Goal: Task Accomplishment & Management: Use online tool/utility

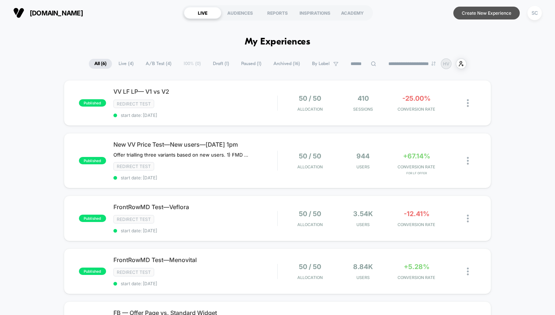
click at [478, 10] on button "Create New Experience" at bounding box center [487, 13] width 66 height 13
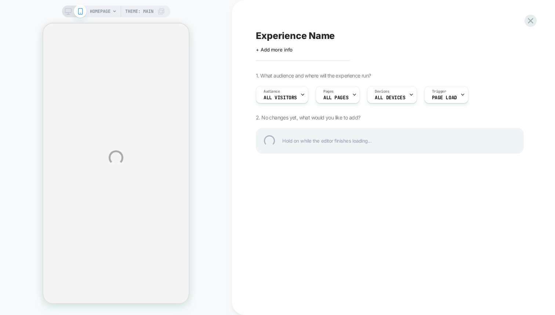
click at [298, 98] on div "HOMEPAGE Theme: MAIN Experience Name Click to edit experience details + Add mor…" at bounding box center [277, 157] width 555 height 315
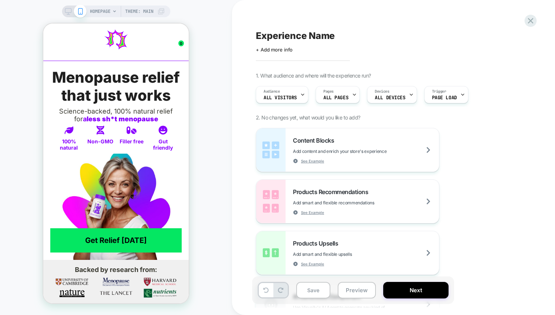
click at [298, 98] on div "Audience All Visitors" at bounding box center [280, 94] width 48 height 17
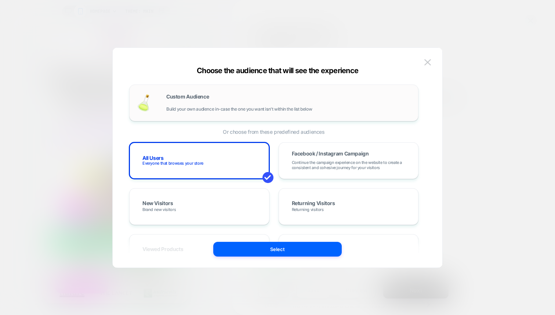
click at [193, 104] on div "Custom Audience Build your own audience in-case the one you want isn't within t…" at bounding box center [288, 103] width 245 height 18
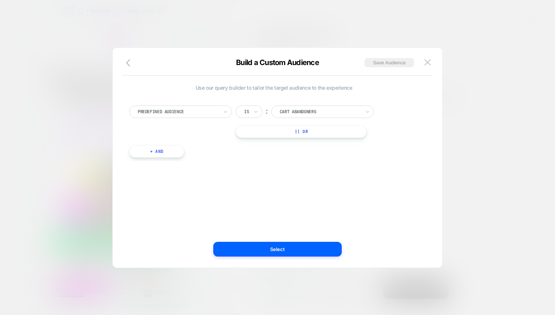
click at [186, 111] on div at bounding box center [178, 111] width 81 height 7
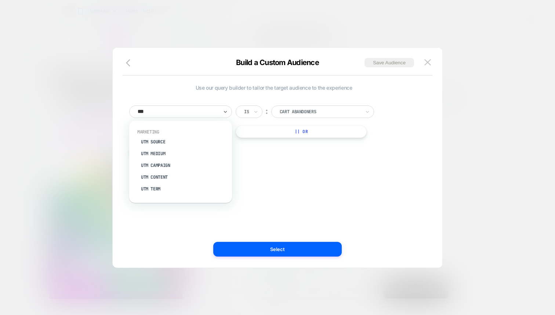
type input "***"
click at [297, 108] on div at bounding box center [320, 111] width 81 height 7
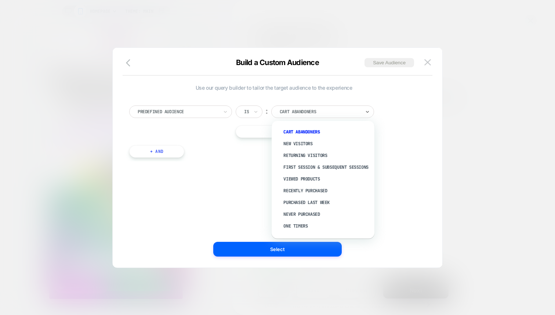
click at [227, 105] on div "Predefined Audience Is ︰ option Cart Abandoners focused, 1 of 11. 11 results av…" at bounding box center [274, 127] width 297 height 67
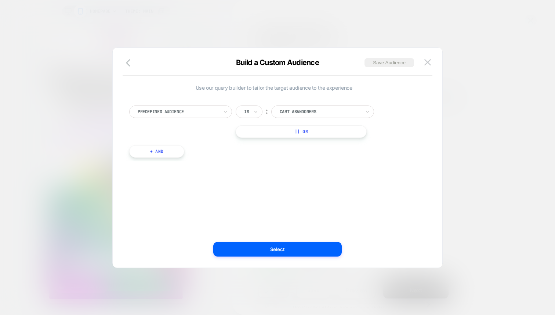
click at [204, 113] on div at bounding box center [178, 111] width 81 height 7
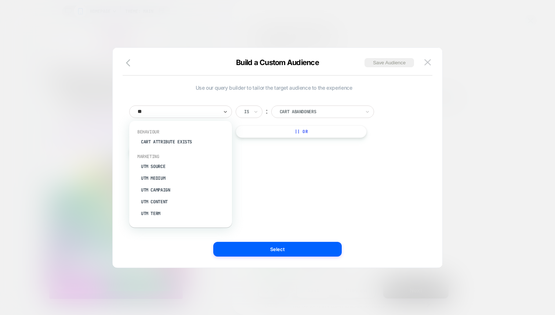
type input "***"
click at [154, 153] on div "UTM Medium" at bounding box center [184, 154] width 95 height 12
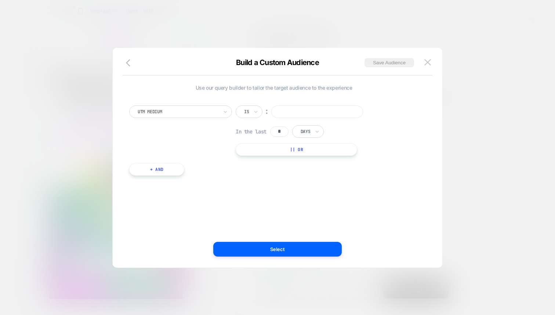
click at [185, 113] on div at bounding box center [178, 111] width 81 height 7
type input "***"
click at [429, 58] on button at bounding box center [427, 62] width 11 height 11
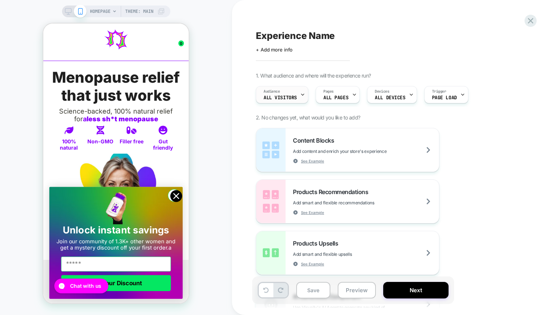
click at [280, 96] on span "All Visitors" at bounding box center [280, 97] width 33 height 5
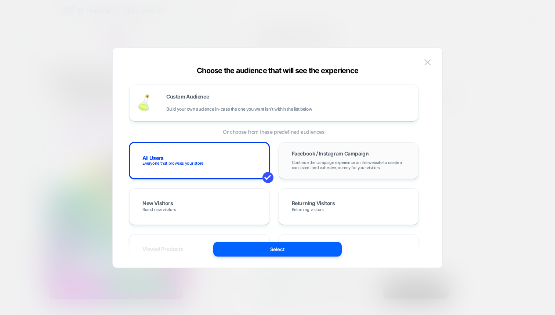
click at [338, 166] on span "Continue the campaign experience on the website to create a consistent and cohe…" at bounding box center [349, 165] width 114 height 10
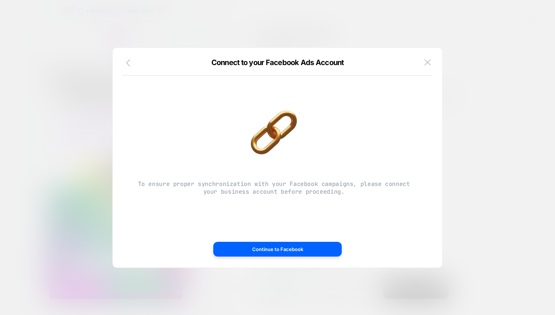
click at [130, 65] on icon "button" at bounding box center [128, 62] width 4 height 7
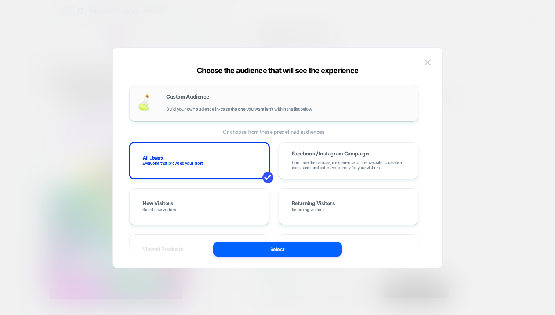
click at [249, 114] on div "Custom Audience Build your own audience in-case the one you want isn't within t…" at bounding box center [273, 102] width 289 height 37
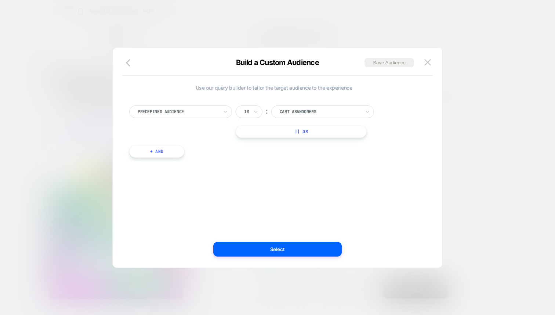
click at [192, 115] on div at bounding box center [178, 111] width 81 height 7
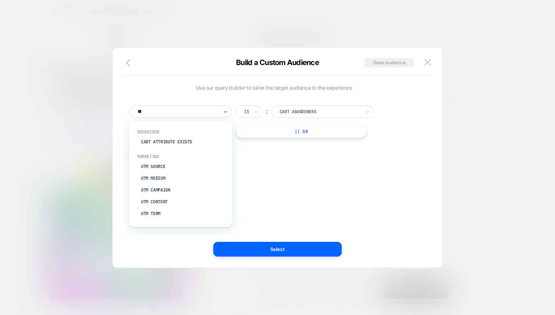
type input "***"
click at [149, 166] on div "UTM Campaign" at bounding box center [184, 165] width 95 height 12
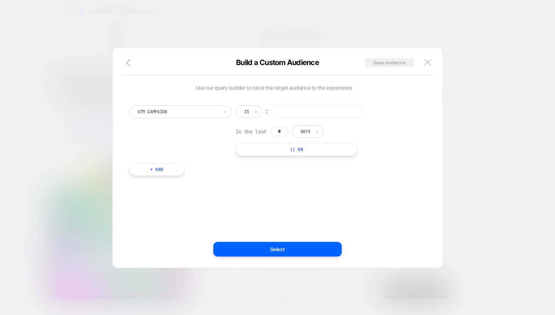
click at [303, 113] on input at bounding box center [317, 111] width 92 height 12
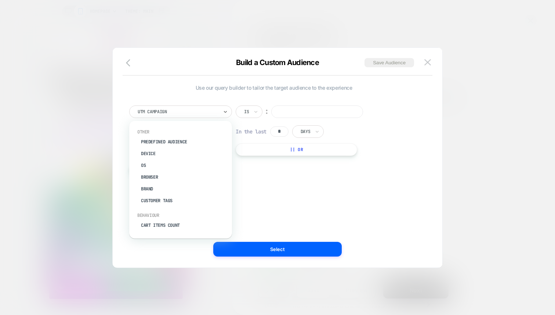
click at [220, 111] on div "UTM Campaign" at bounding box center [180, 111] width 103 height 12
type input "***"
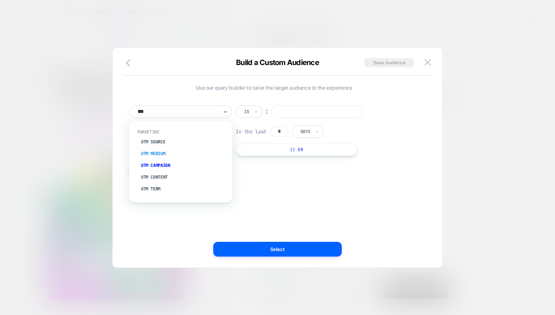
click at [147, 153] on div "UTM Medium" at bounding box center [184, 154] width 95 height 12
click at [292, 110] on input at bounding box center [317, 111] width 92 height 12
click at [128, 62] on icon "button" at bounding box center [130, 62] width 9 height 9
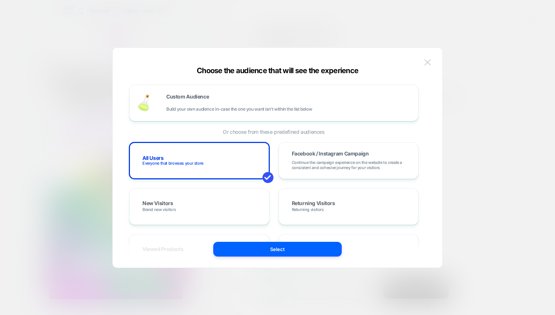
click at [428, 58] on button at bounding box center [427, 62] width 11 height 11
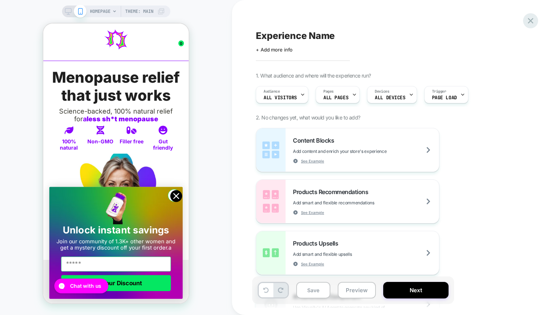
click at [534, 22] on icon at bounding box center [531, 21] width 10 height 10
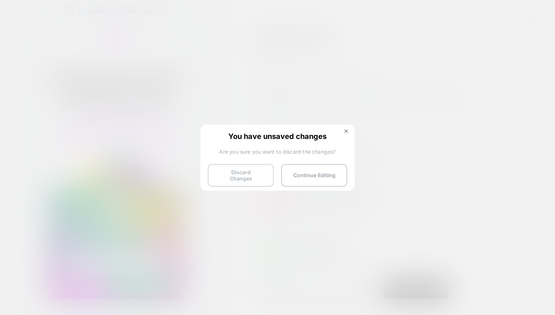
click at [226, 181] on button "Discard Changes" at bounding box center [241, 175] width 66 height 23
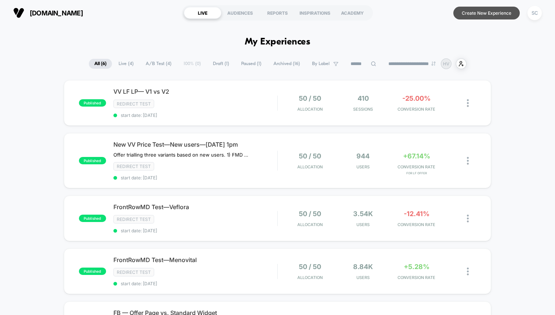
click at [466, 12] on button "Create New Experience" at bounding box center [487, 13] width 66 height 13
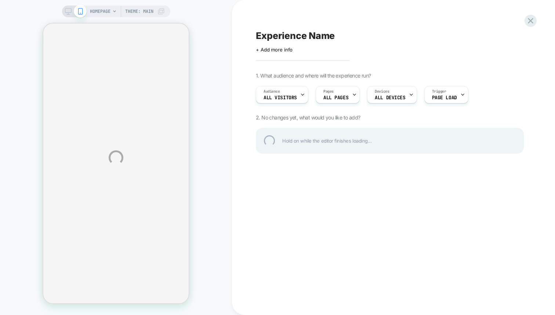
click at [279, 97] on div "HOMEPAGE Theme: MAIN Experience Name Click to edit experience details + Add mor…" at bounding box center [277, 157] width 555 height 315
click at [278, 97] on div "HOMEPAGE Theme: MAIN Experience Name Click to edit experience details + Add mor…" at bounding box center [277, 157] width 555 height 315
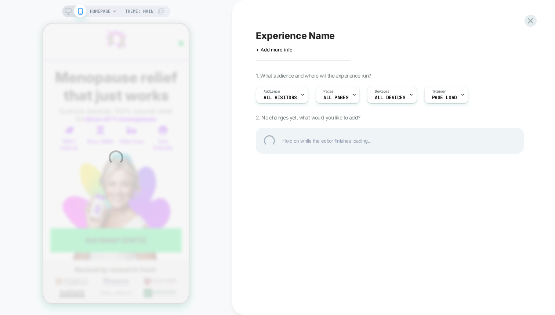
click at [278, 97] on div "HOMEPAGE Theme: MAIN Experience Name Click to edit experience details + Add mor…" at bounding box center [277, 157] width 555 height 315
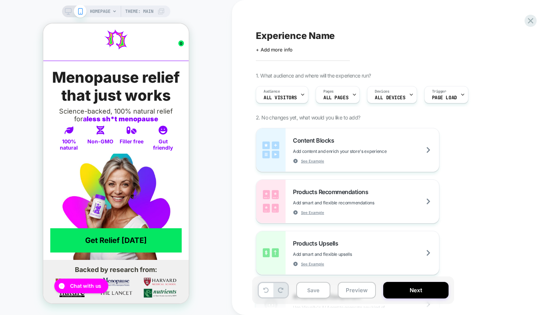
click at [287, 85] on div "Audience All Visitors Pages ALL PAGES Devices ALL DEVICES Trigger Page Load" at bounding box center [386, 94] width 268 height 25
click at [285, 97] on span "All Visitors" at bounding box center [280, 97] width 33 height 5
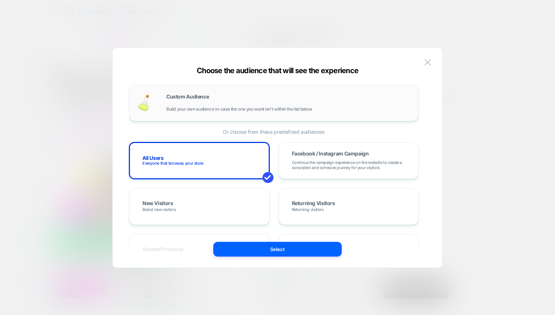
click at [190, 107] on span "Build your own audience in-case the one you want isn't within the list below" at bounding box center [239, 109] width 146 height 5
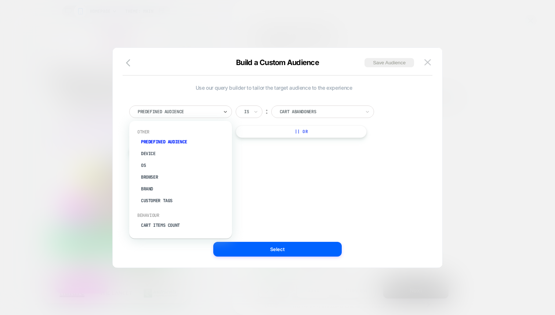
click at [188, 112] on div at bounding box center [178, 111] width 81 height 7
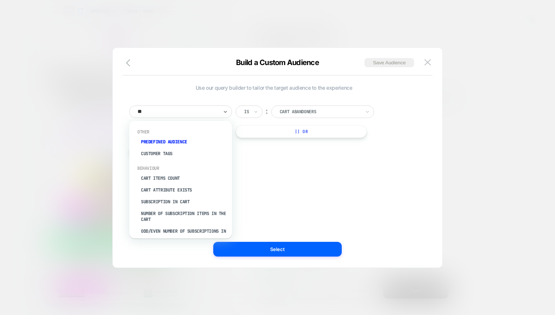
type input "***"
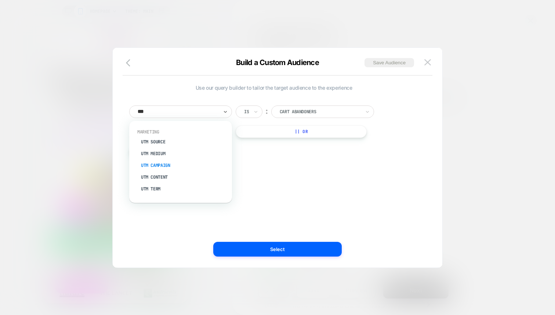
click at [169, 159] on div "UTM Campaign" at bounding box center [184, 165] width 95 height 12
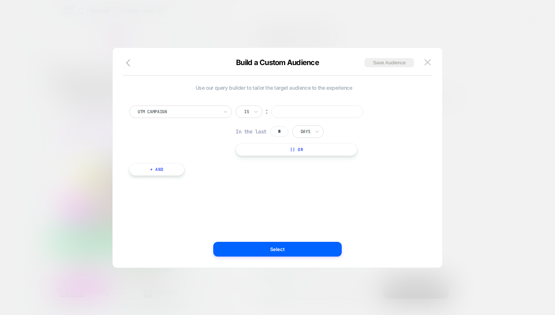
click at [162, 119] on div "UTM Campaign Is ︰ In the last * Days || Or" at bounding box center [273, 130] width 289 height 50
click at [161, 114] on div at bounding box center [178, 111] width 81 height 7
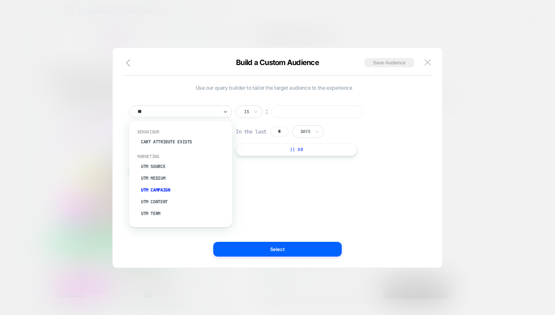
type input "***"
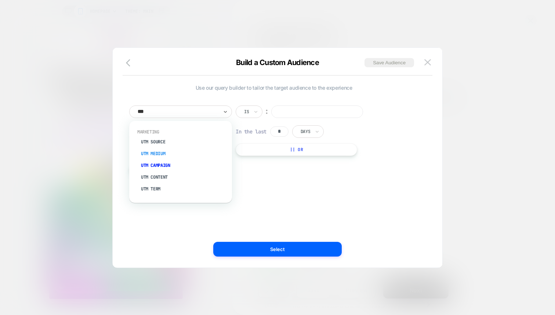
click at [154, 155] on div "UTM Medium" at bounding box center [184, 154] width 95 height 12
click at [296, 116] on input at bounding box center [317, 111] width 92 height 12
type input "*"
type input "**"
click at [252, 77] on div "Use our query builder to tailor the target audience to the experience UTM Mediu…" at bounding box center [274, 157] width 308 height 190
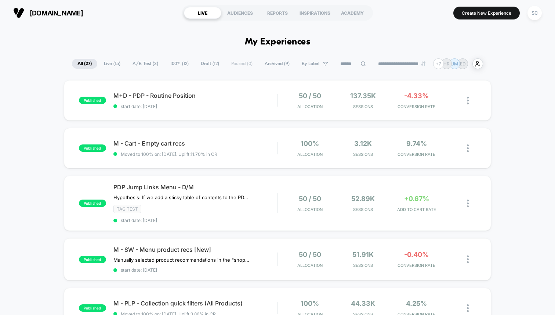
click at [361, 64] on icon at bounding box center [364, 64] width 6 height 6
type input "****"
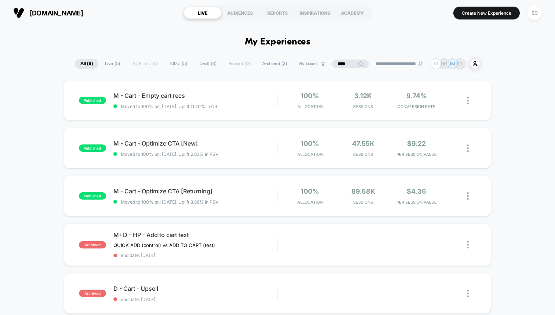
click at [65, 12] on span "us.laneige.com" at bounding box center [56, 13] width 53 height 8
